Goal: Transaction & Acquisition: Purchase product/service

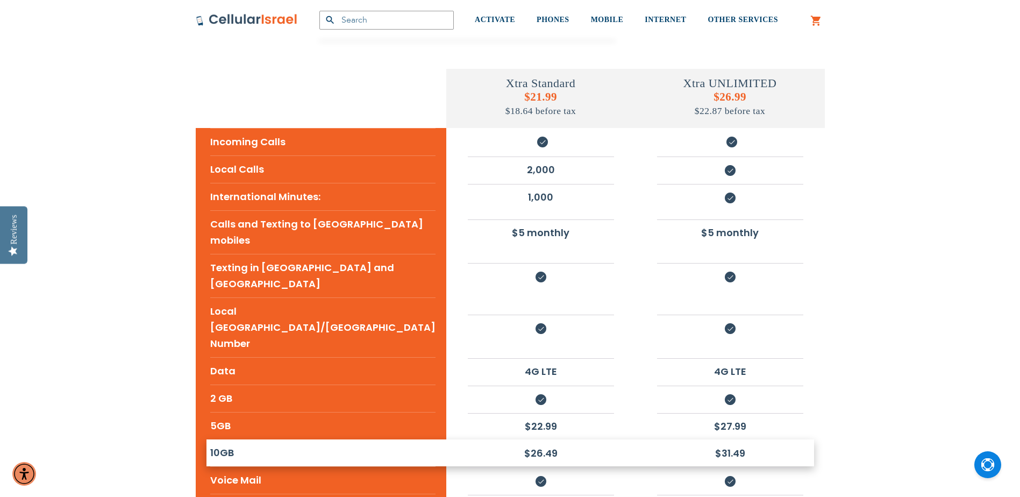
scroll to position [376, 0]
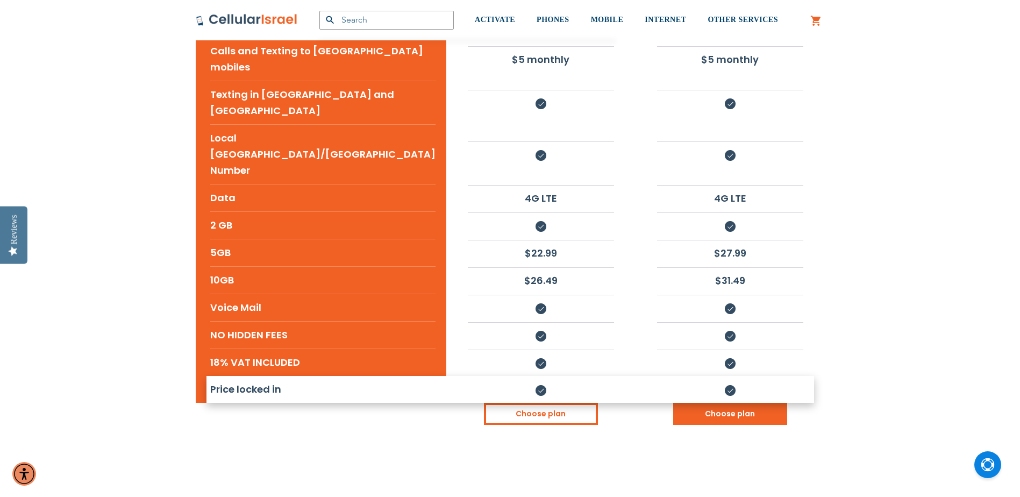
click at [730, 403] on link "Choose plan" at bounding box center [730, 414] width 114 height 22
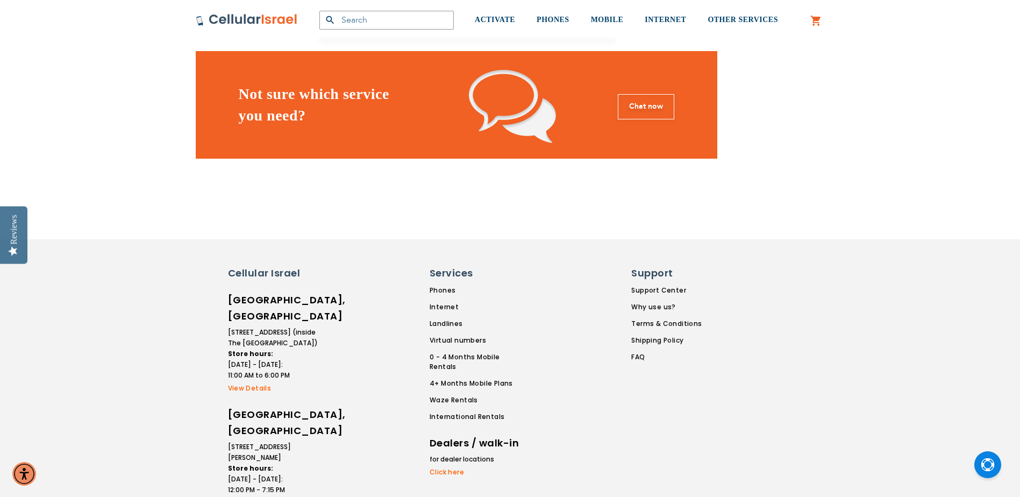
scroll to position [1417, 0]
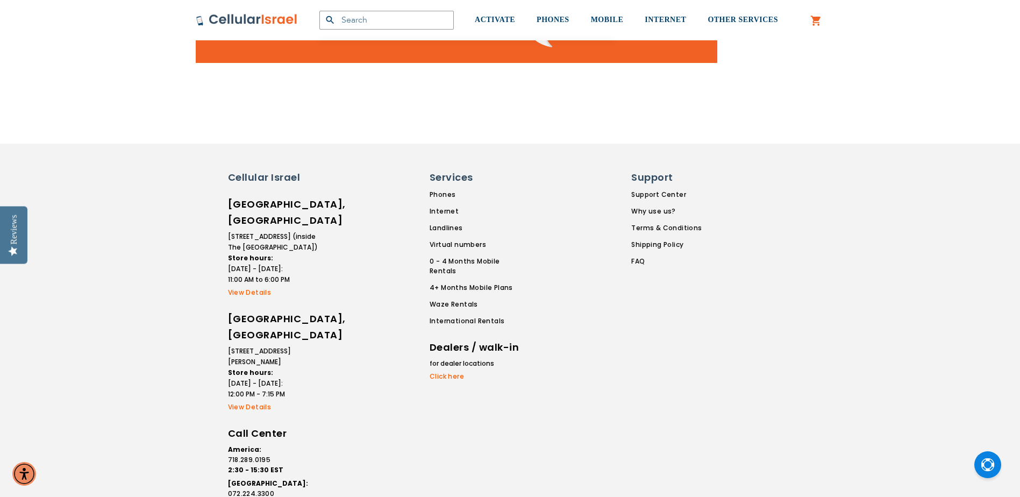
click at [273, 346] on li "2 Bais Yisroel Street Store hours: Sunday - Thursday: 12:00 PM - 7:15 PM" at bounding box center [273, 373] width 91 height 54
drag, startPoint x: 273, startPoint y: 274, endPoint x: 317, endPoint y: 358, distance: 94.8
click at [316, 478] on li "Israel: 072.224.3300 9:30 - 22:30" at bounding box center [273, 493] width 91 height 31
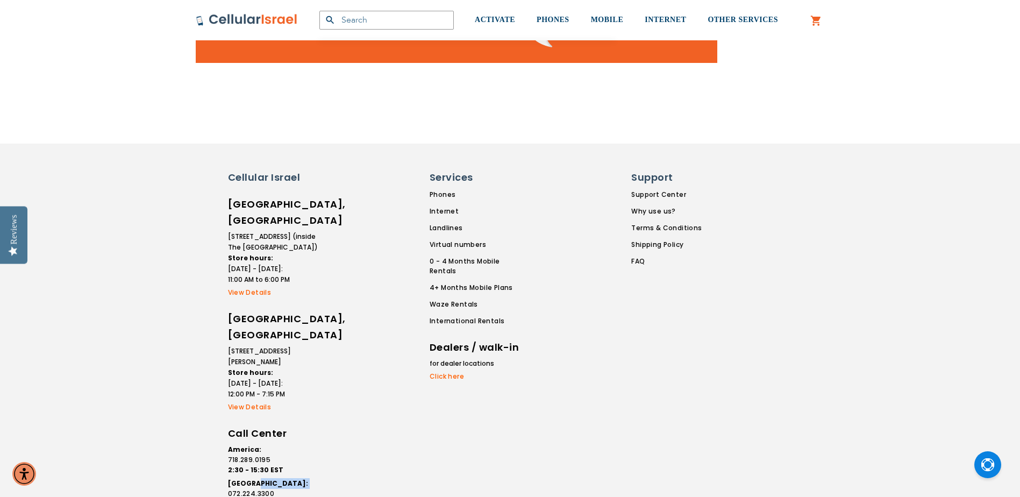
click at [317, 478] on li "Israel: 072.224.3300 9:30 - 22:30" at bounding box center [273, 493] width 91 height 31
click at [253, 465] on strong "2:30 - 15:30 EST" at bounding box center [255, 469] width 55 height 9
click at [255, 465] on strong "2:30 - 15:30 EST" at bounding box center [255, 469] width 55 height 9
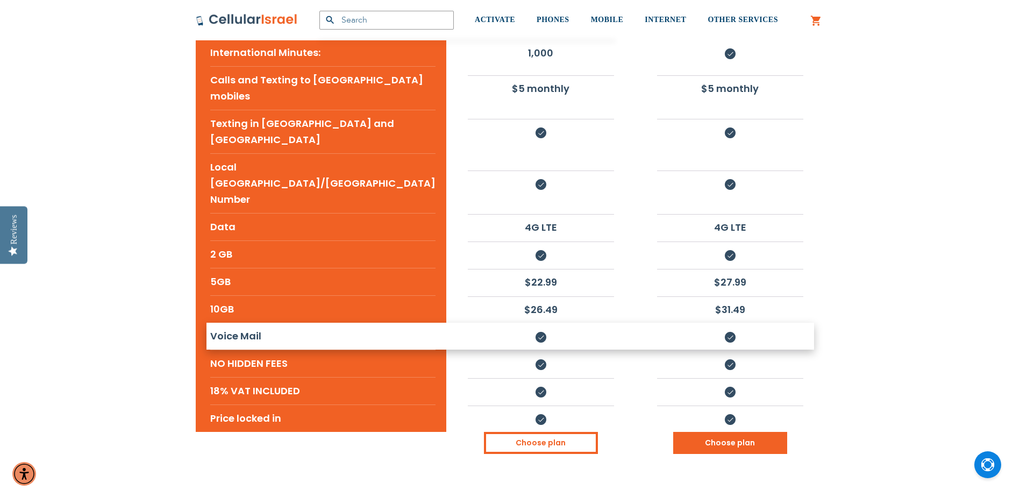
scroll to position [449, 0]
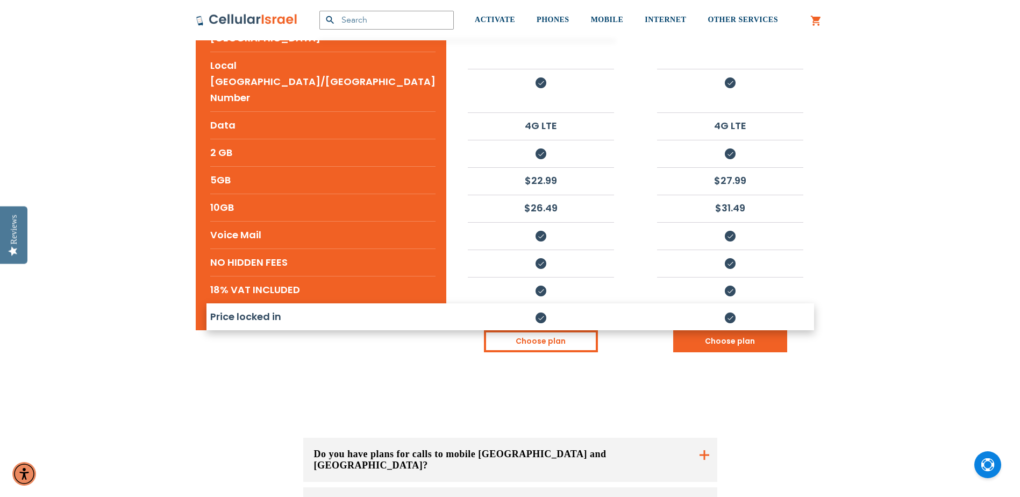
click at [730, 330] on link "Choose plan" at bounding box center [730, 341] width 114 height 22
click at [753, 330] on link "Choose plan" at bounding box center [730, 341] width 114 height 22
